Goal: Transaction & Acquisition: Purchase product/service

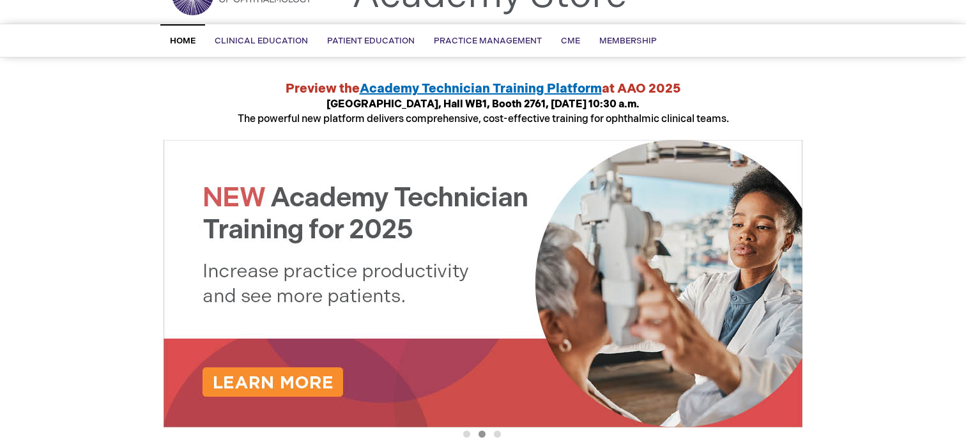
scroll to position [69, 0]
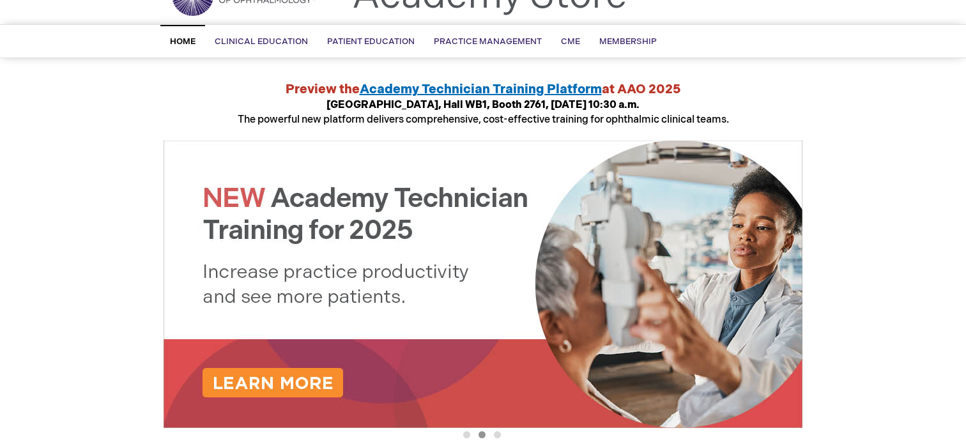
click at [325, 384] on img at bounding box center [483, 285] width 639 height 288
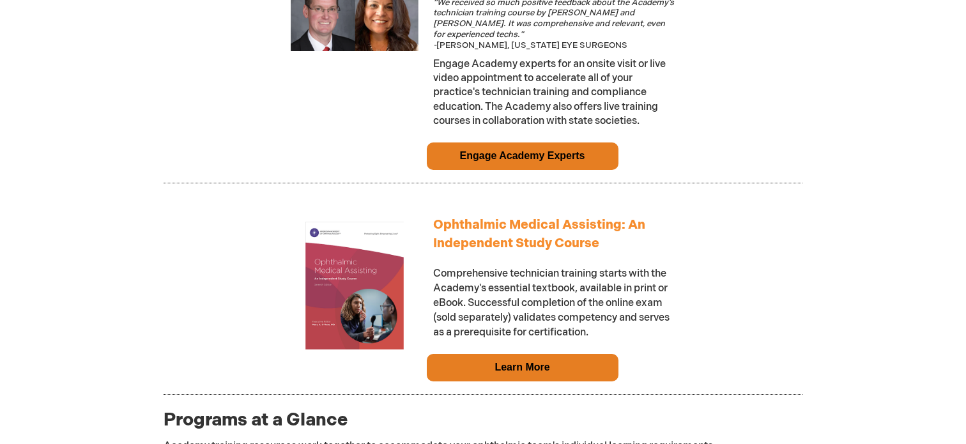
scroll to position [1151, 0]
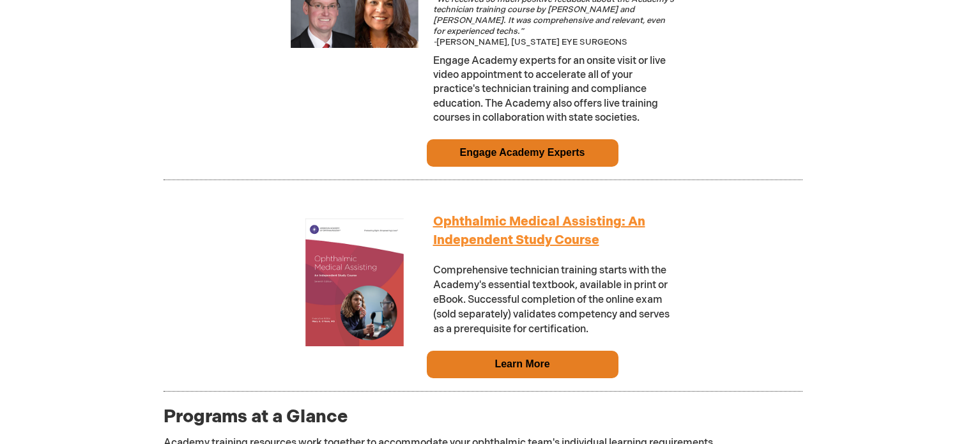
click at [481, 234] on td "Ophthalmic Medical Assisting: An Independent Study Course Comprehensive technic…" at bounding box center [555, 278] width 256 height 144
click at [460, 371] on td "Learn More" at bounding box center [523, 365] width 192 height 28
click at [375, 263] on img at bounding box center [355, 283] width 128 height 128
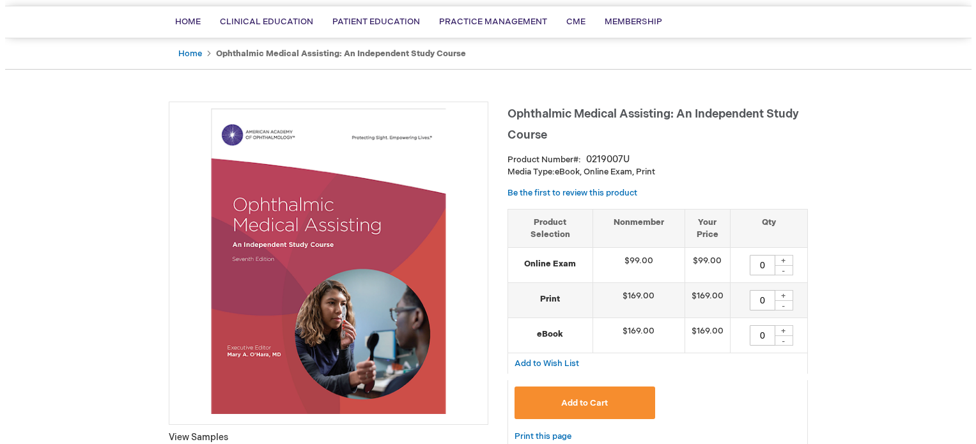
scroll to position [128, 0]
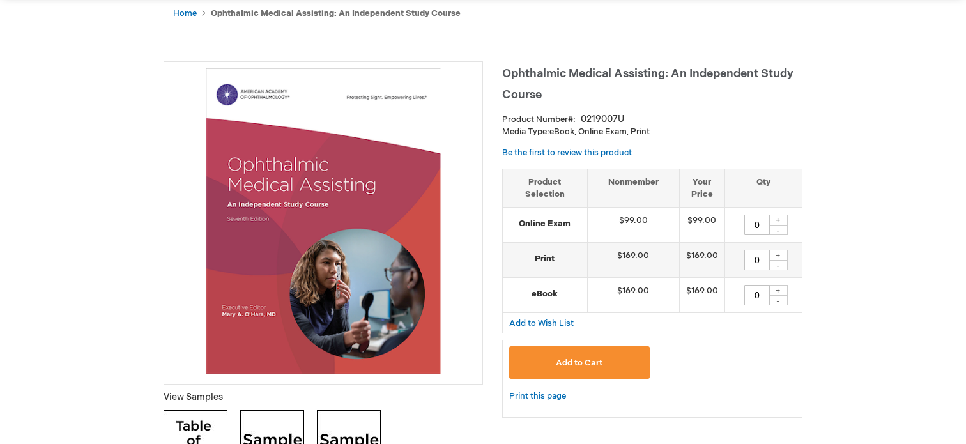
click at [784, 216] on div "+" at bounding box center [778, 220] width 19 height 11
type input "1"
click at [636, 367] on button "Add to Cart" at bounding box center [579, 362] width 141 height 33
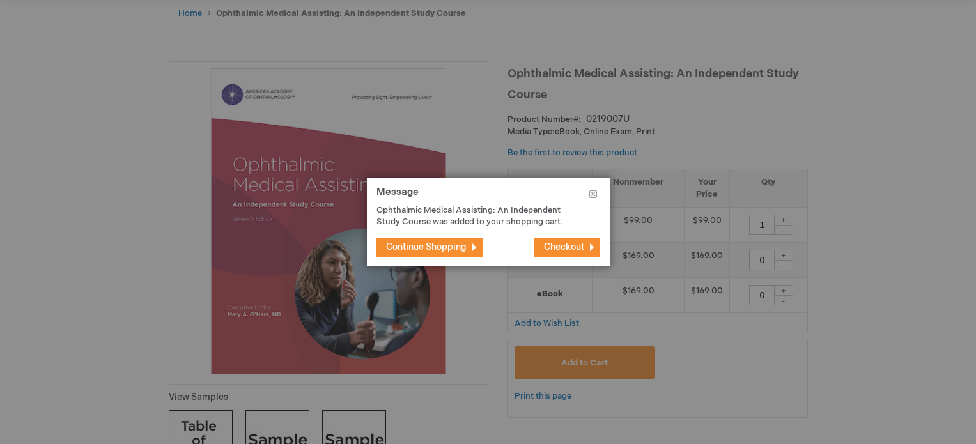
click at [562, 244] on span "Checkout" at bounding box center [564, 247] width 40 height 11
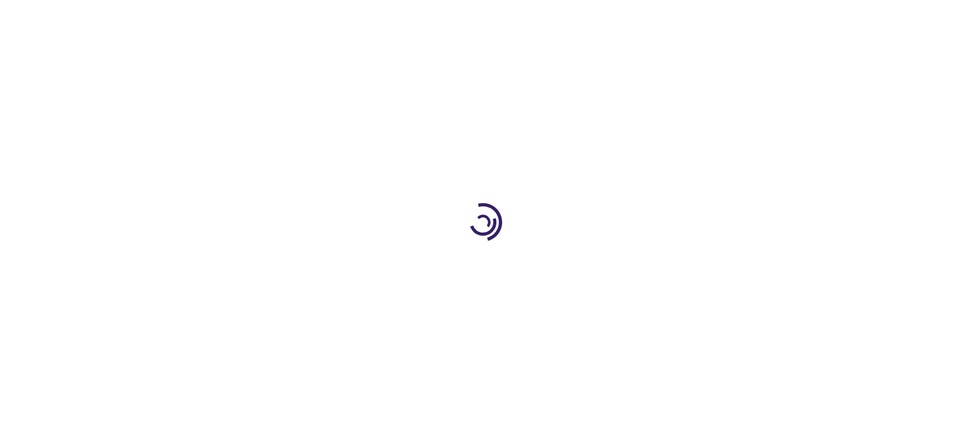
select select "US"
select select "12"
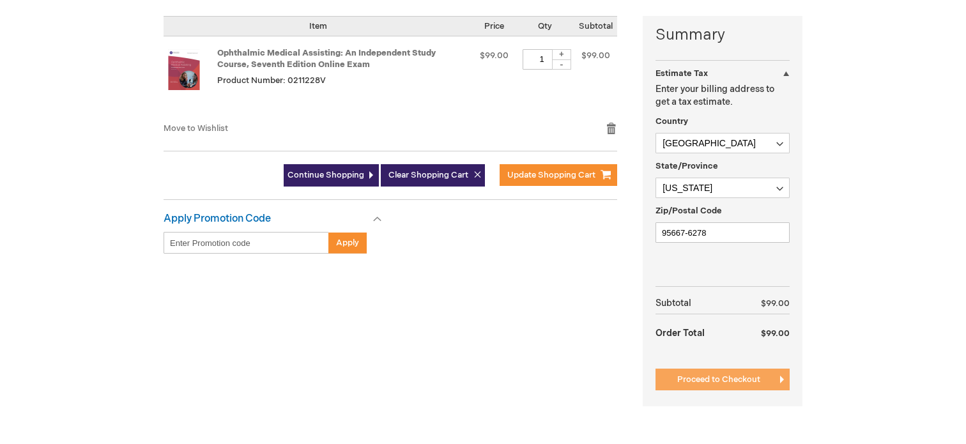
scroll to position [384, 0]
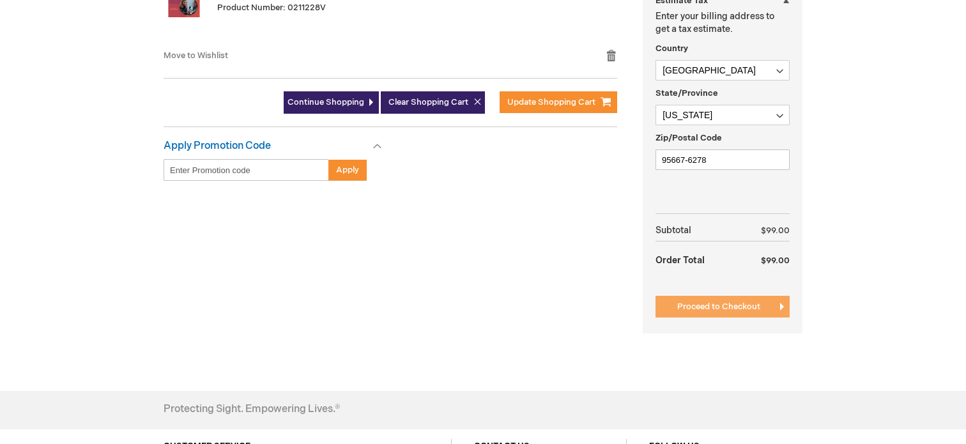
click at [727, 301] on button "Proceed to Checkout" at bounding box center [723, 307] width 134 height 22
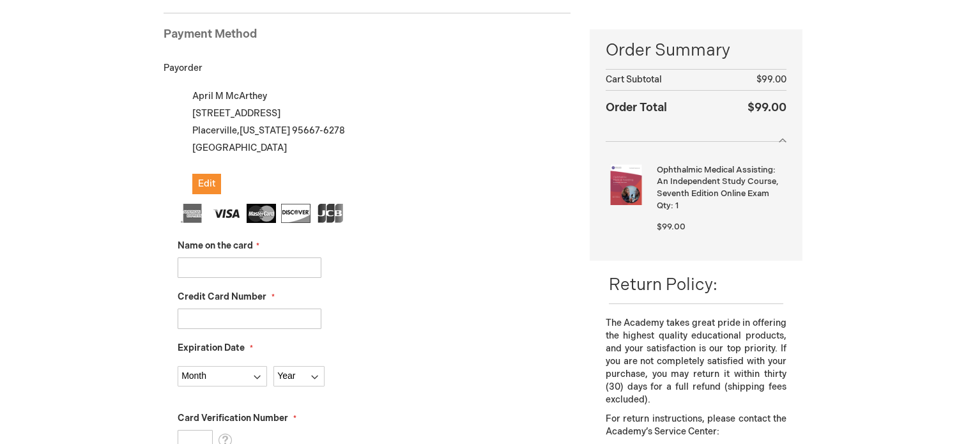
click at [241, 271] on input "Name on the card" at bounding box center [250, 268] width 144 height 20
type input "[PERSON_NAME]"
type input "4246315455522928"
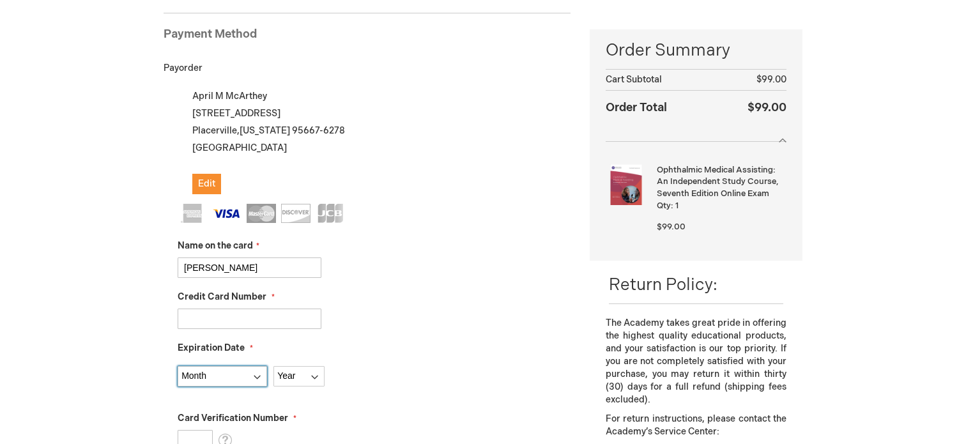
click at [259, 373] on select "Month 01 - January 02 - February 03 - March 04 - April 05 - May 06 - June 07 - …" at bounding box center [222, 376] width 89 height 20
select select "9"
click at [178, 366] on select "Month 01 - January 02 - February 03 - March 04 - April 05 - May 06 - June 07 - …" at bounding box center [222, 376] width 89 height 20
click at [316, 378] on select "Year 2025 2026 2027 2028 2029 2030 2031 2032 2033 2034 2035" at bounding box center [299, 376] width 51 height 20
select select "2030"
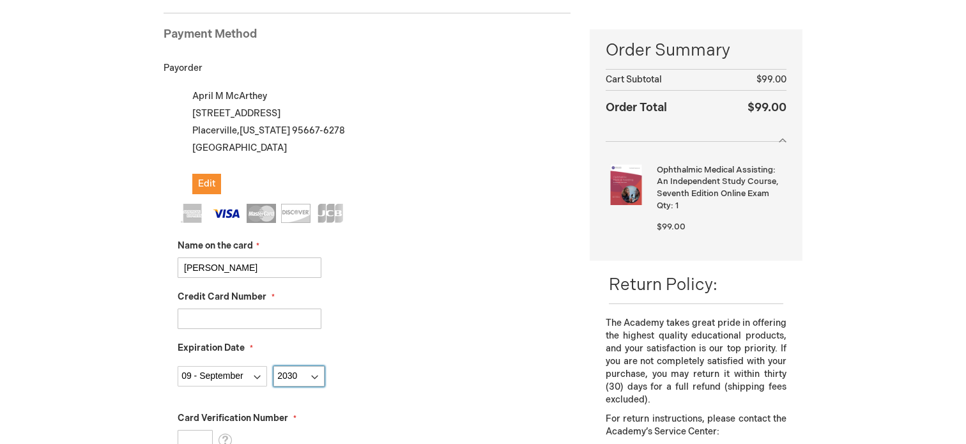
click at [274, 366] on select "Year 2025 2026 2027 2028 2029 2030 2031 2032 2033 2034 2035" at bounding box center [299, 376] width 51 height 20
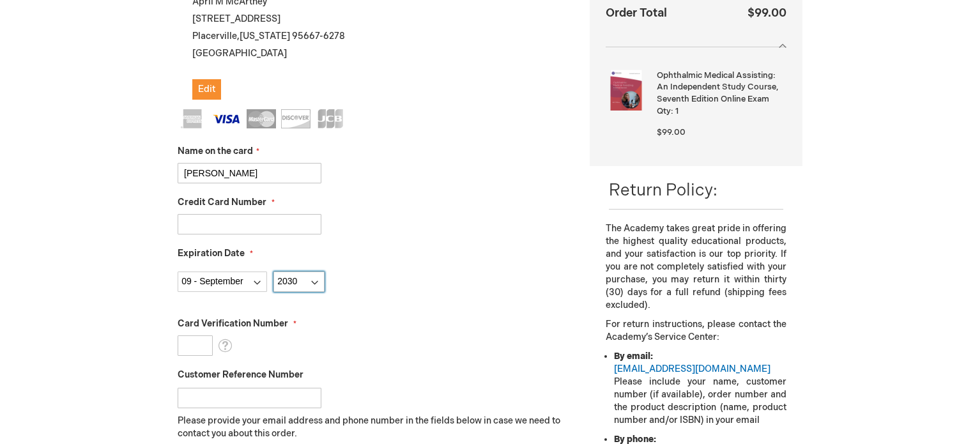
scroll to position [303, 0]
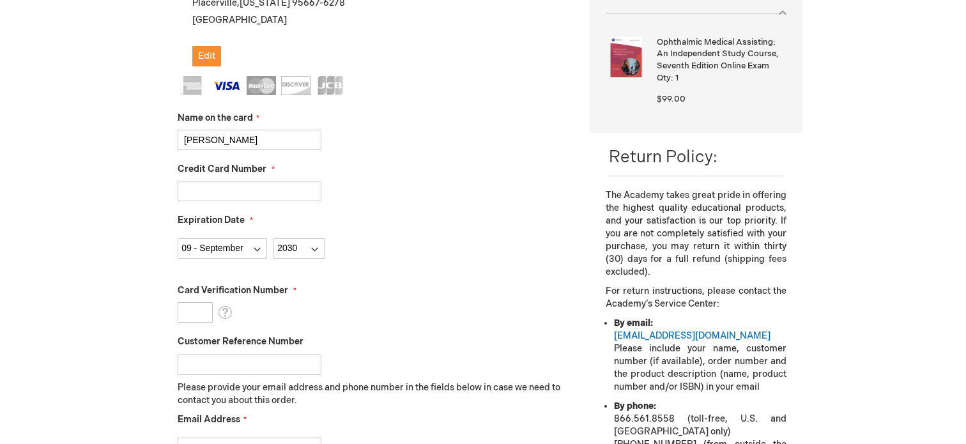
click at [185, 309] on input "Card Verification Number" at bounding box center [195, 312] width 35 height 20
type input "765"
click at [646, 181] on aside "Close Order Summary Order Summary Cart Subtotal $99.00 Order Total $99.00 Ophth…" at bounding box center [696, 204] width 213 height 604
click at [272, 367] on input "Customer Reference Number" at bounding box center [250, 365] width 144 height 20
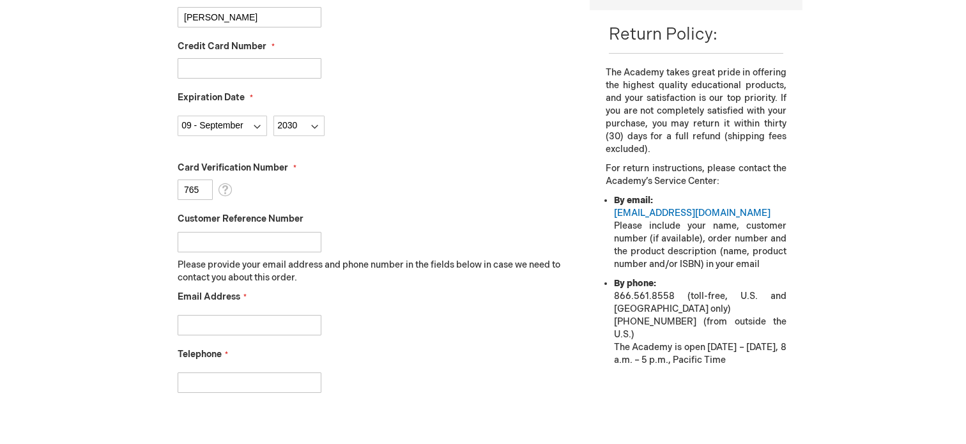
scroll to position [431, 0]
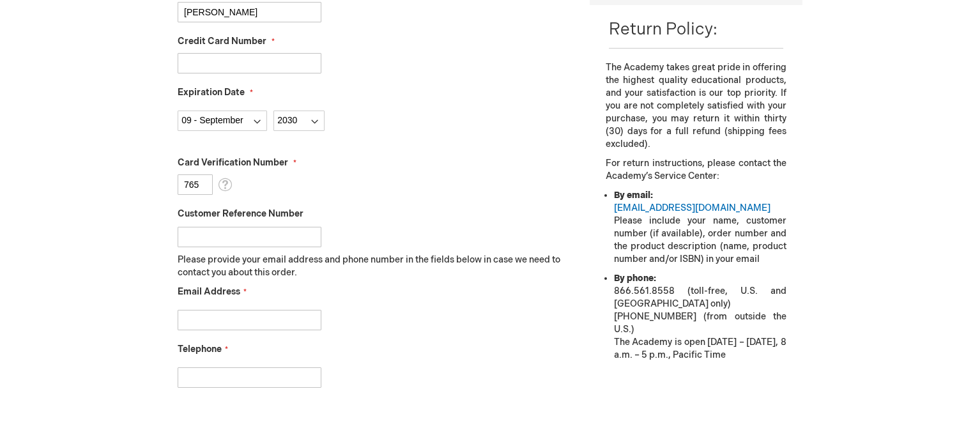
click at [221, 325] on input "Email Address" at bounding box center [250, 320] width 144 height 20
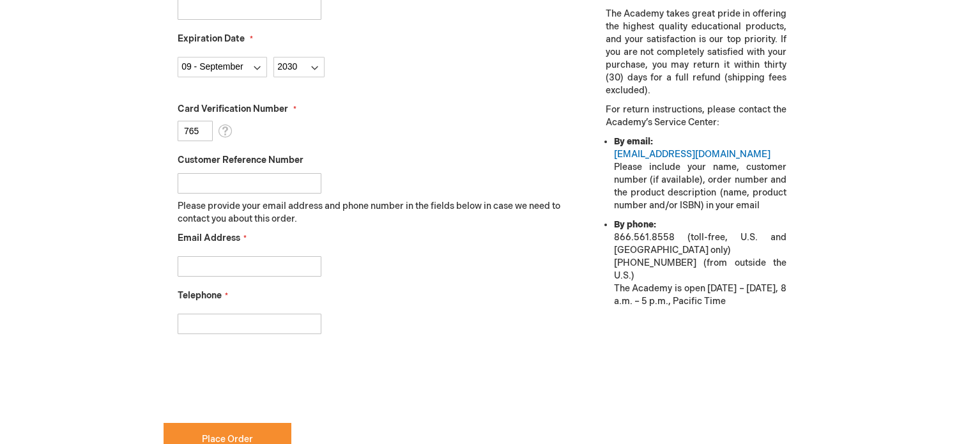
scroll to position [495, 0]
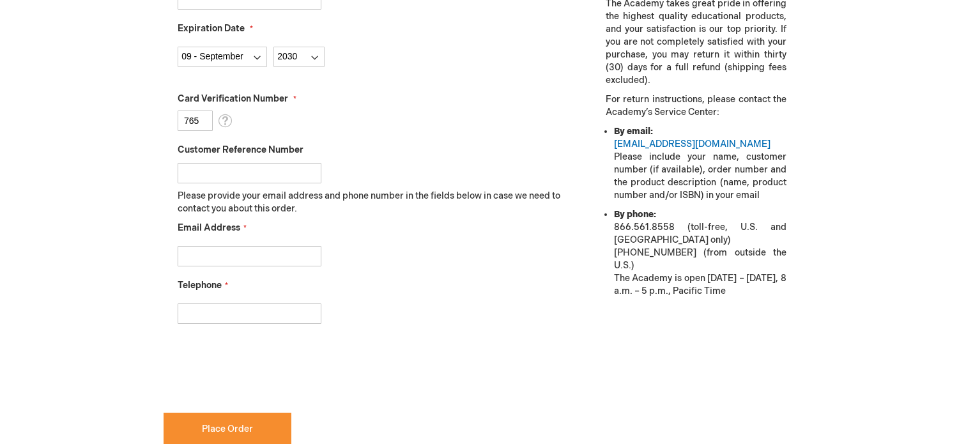
click at [244, 318] on input "Telephone" at bounding box center [250, 314] width 144 height 20
type input "9163350499"
type input "pril24m@aol.com"
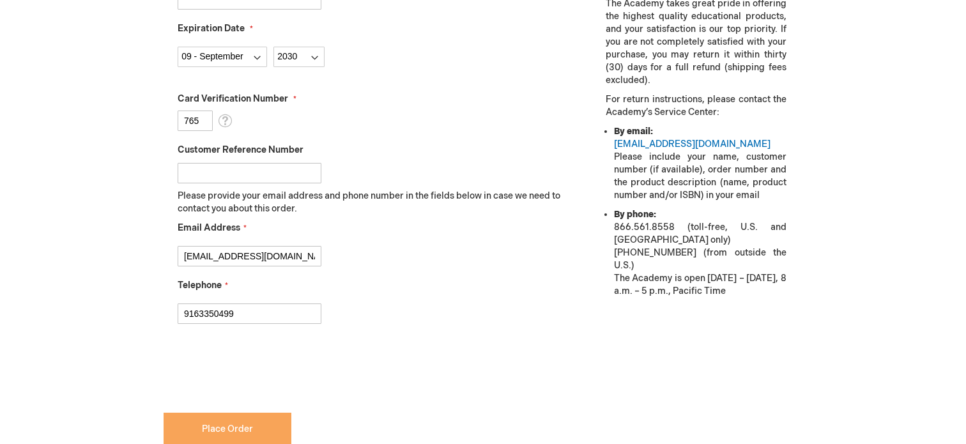
checkbox input "true"
click at [247, 430] on span "Place Order" at bounding box center [227, 429] width 51 height 11
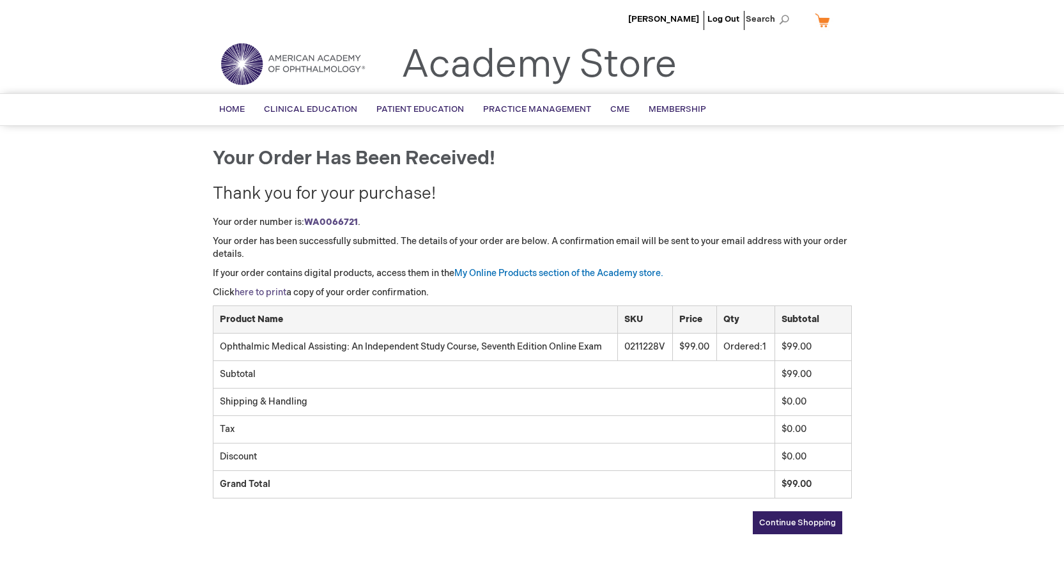
click at [268, 293] on link "here to print" at bounding box center [261, 292] width 52 height 11
